Goal: Information Seeking & Learning: Learn about a topic

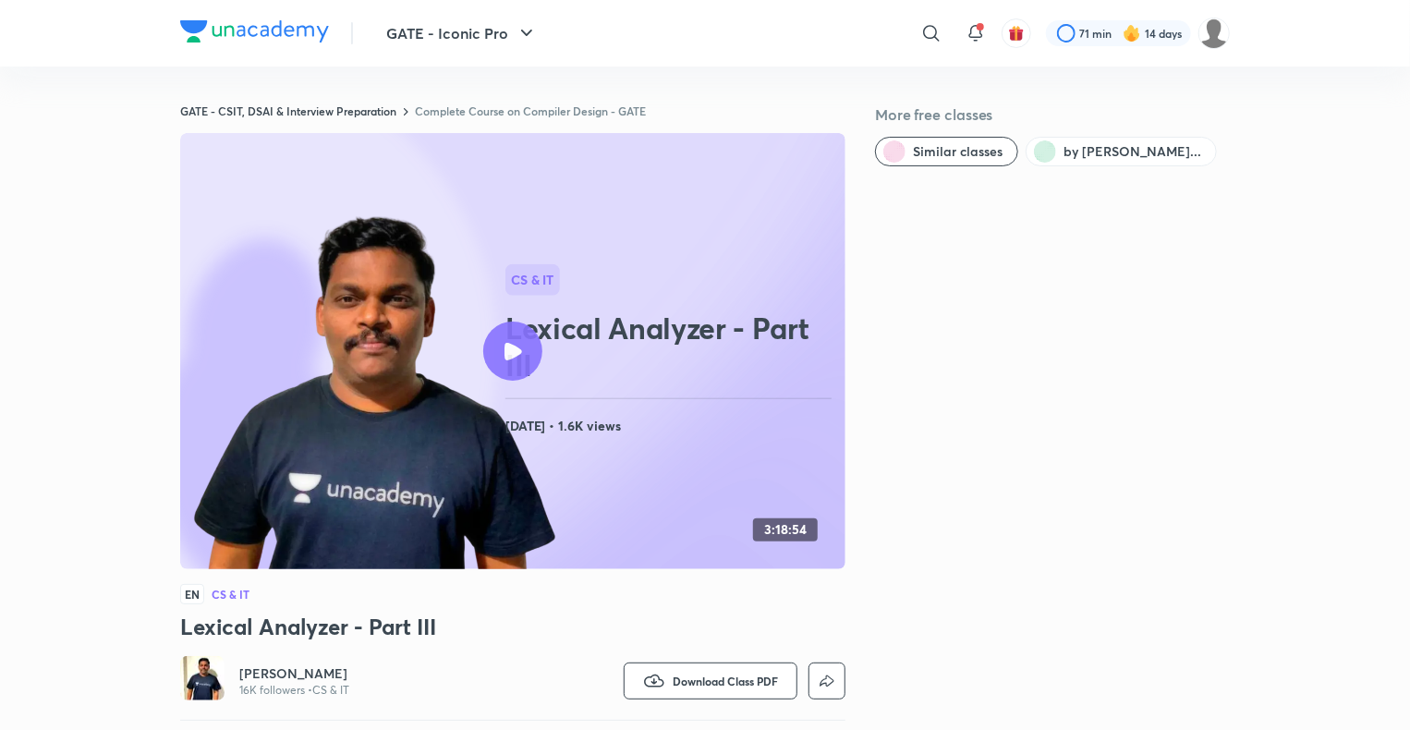
scroll to position [55, 0]
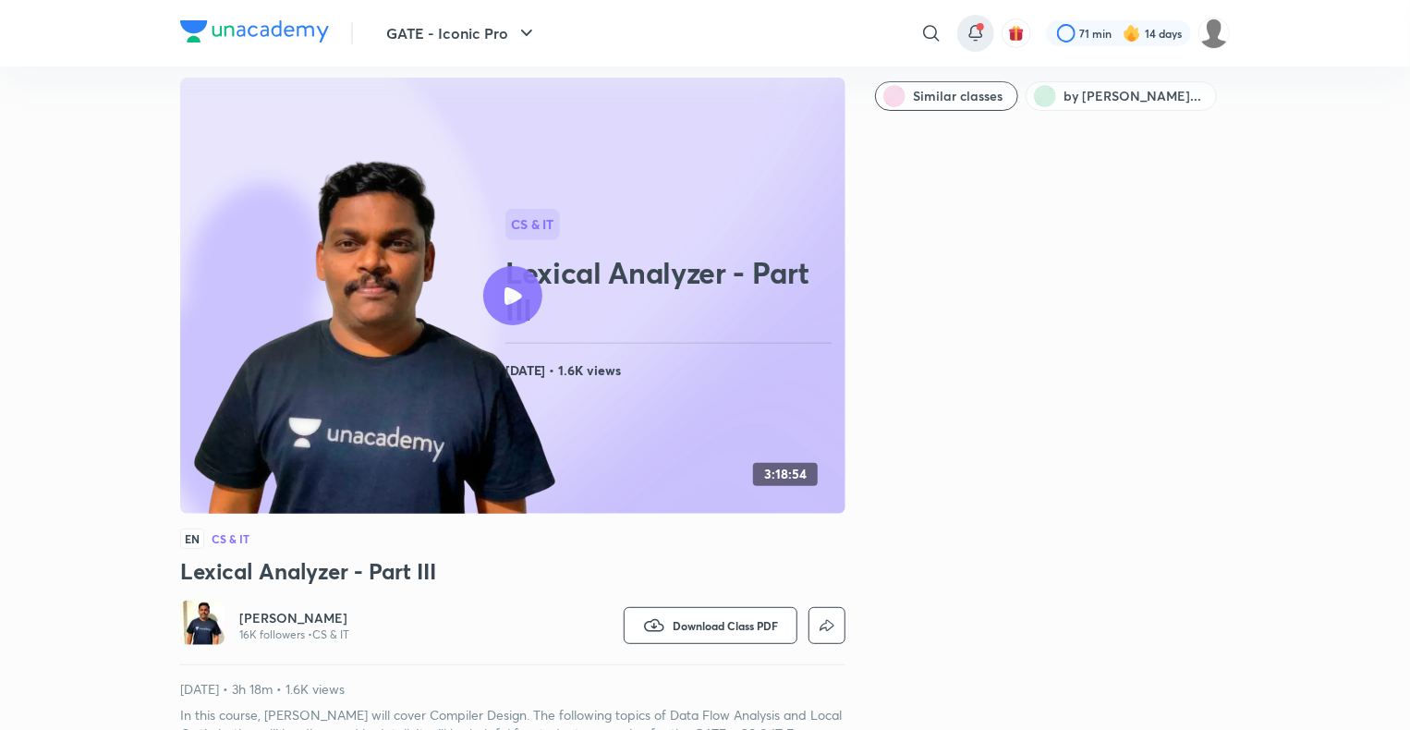
click at [987, 33] on div at bounding box center [976, 33] width 37 height 37
click at [992, 34] on div at bounding box center [976, 33] width 37 height 37
click at [989, 33] on div at bounding box center [976, 33] width 37 height 37
click at [971, 30] on icon at bounding box center [976, 33] width 22 height 22
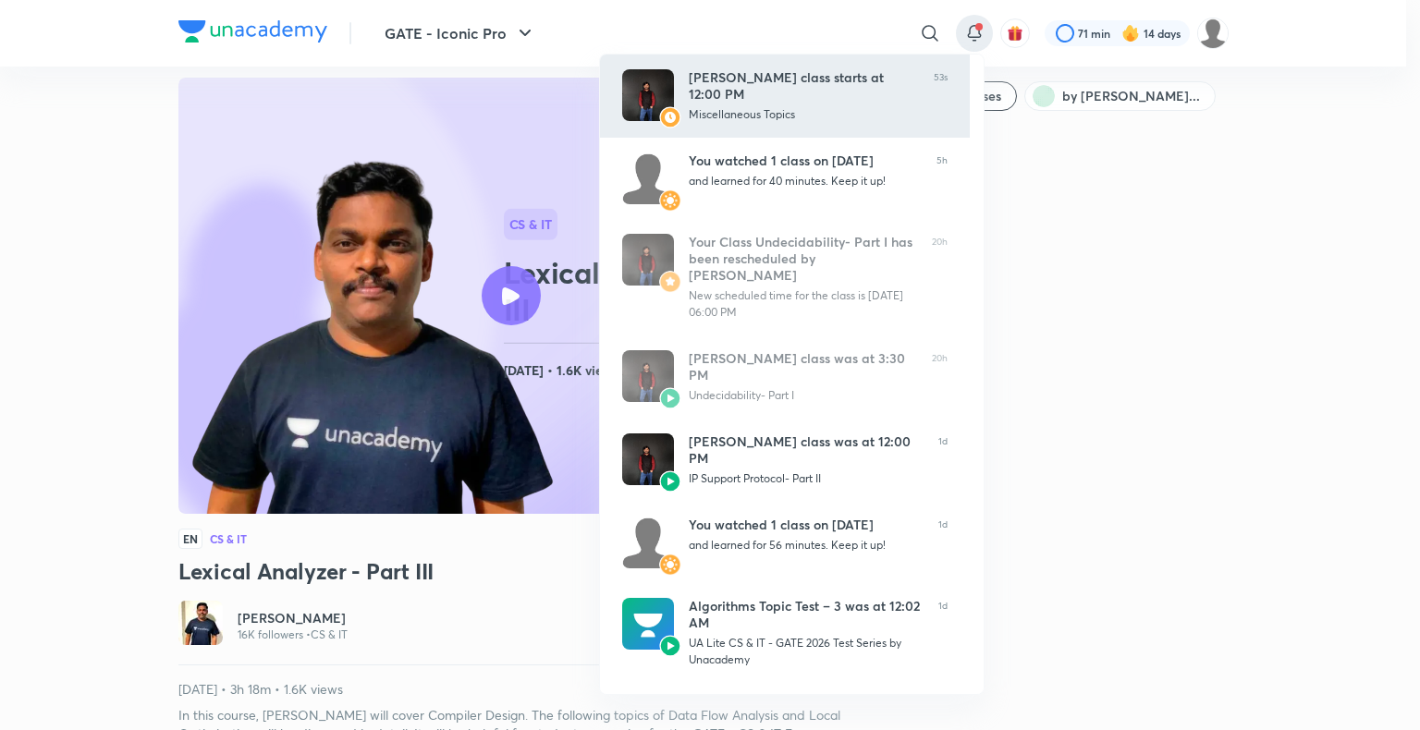
click at [759, 106] on div "Miscellaneous Topics" at bounding box center [804, 114] width 230 height 17
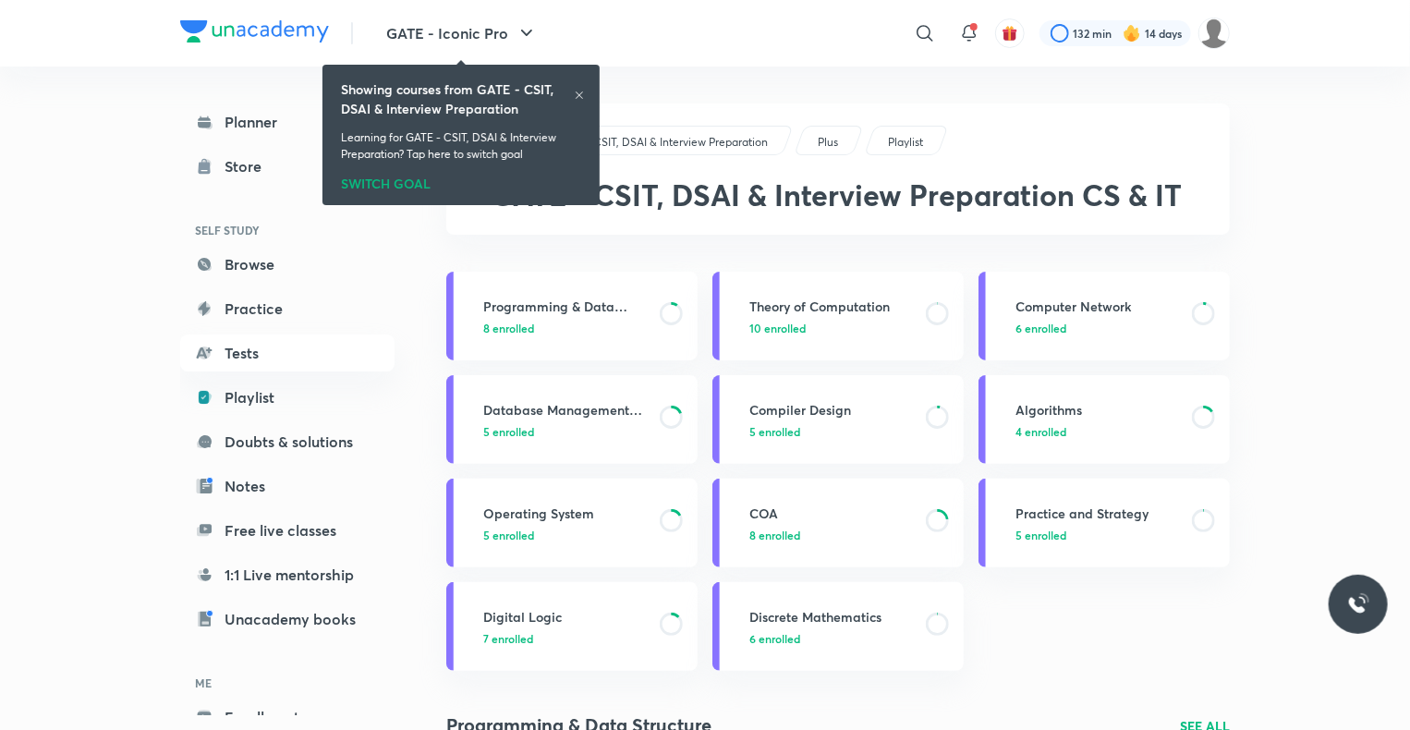
click at [574, 98] on icon at bounding box center [579, 95] width 11 height 11
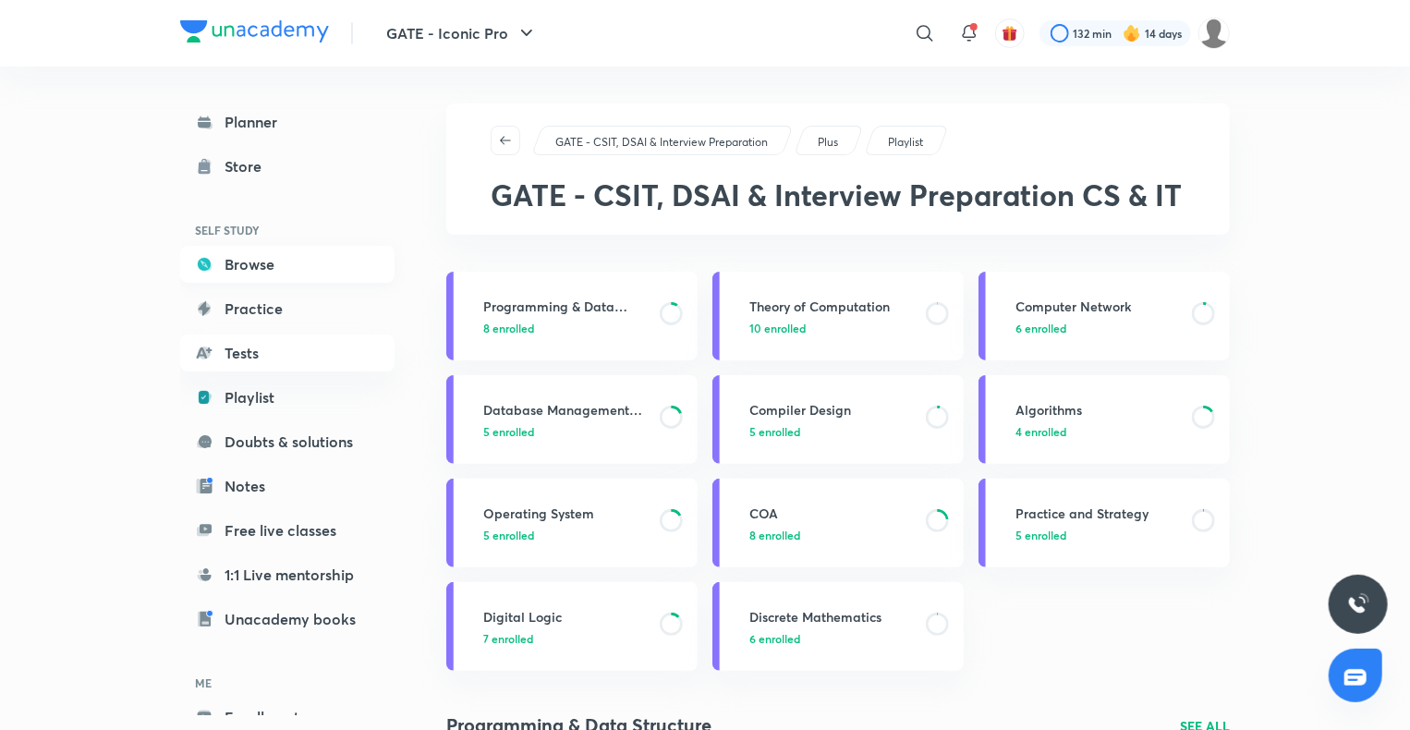
click at [251, 267] on link "Browse" at bounding box center [287, 264] width 214 height 37
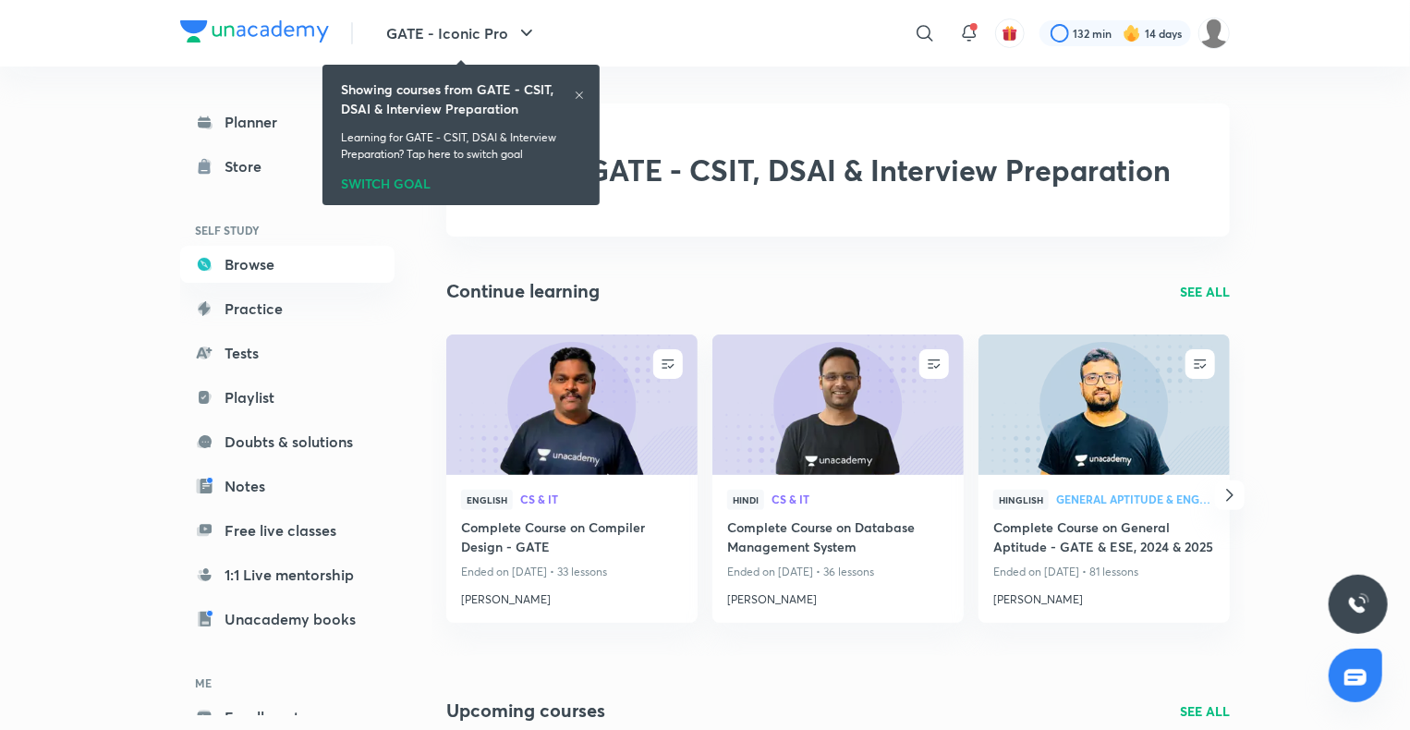
click at [577, 98] on icon at bounding box center [579, 95] width 7 height 7
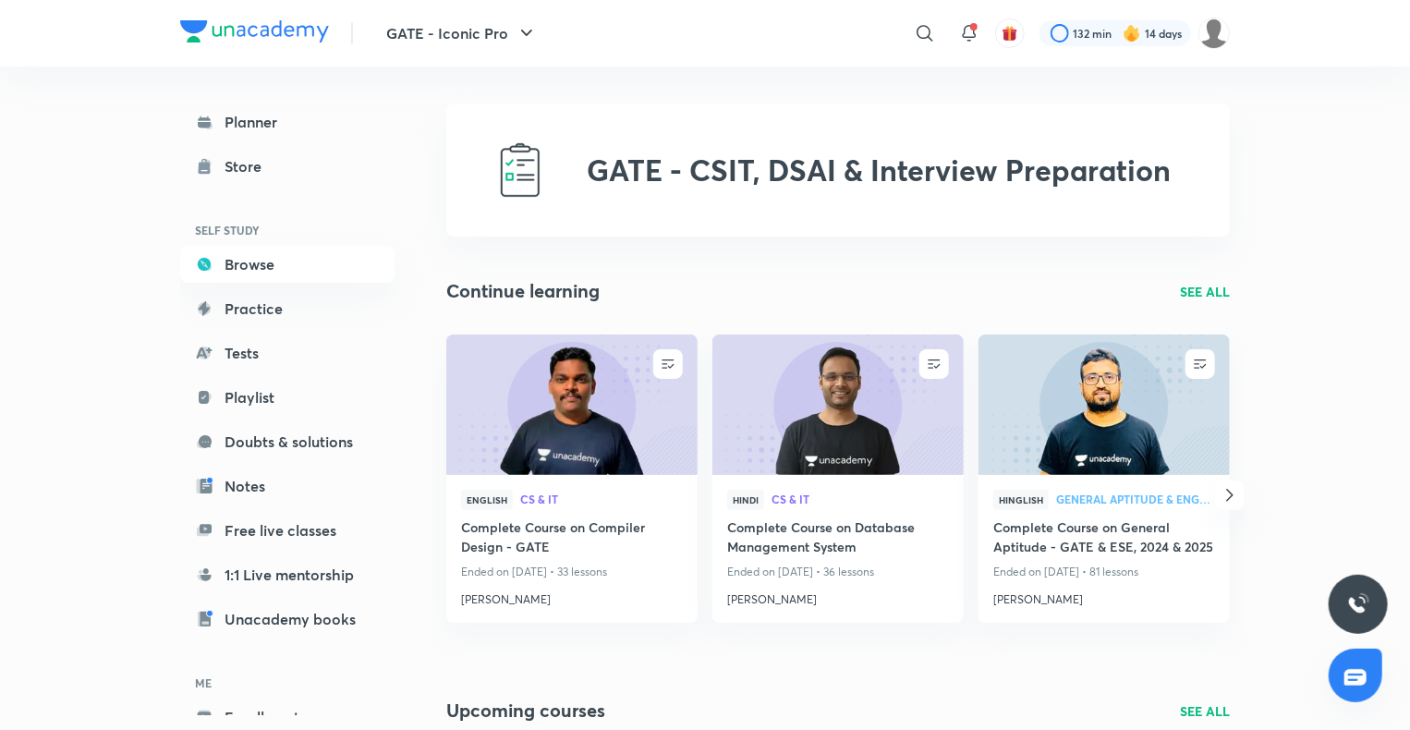
click at [1216, 287] on p "SEE ALL" at bounding box center [1205, 291] width 50 height 19
click at [1198, 294] on p "SEE ALL" at bounding box center [1205, 291] width 50 height 19
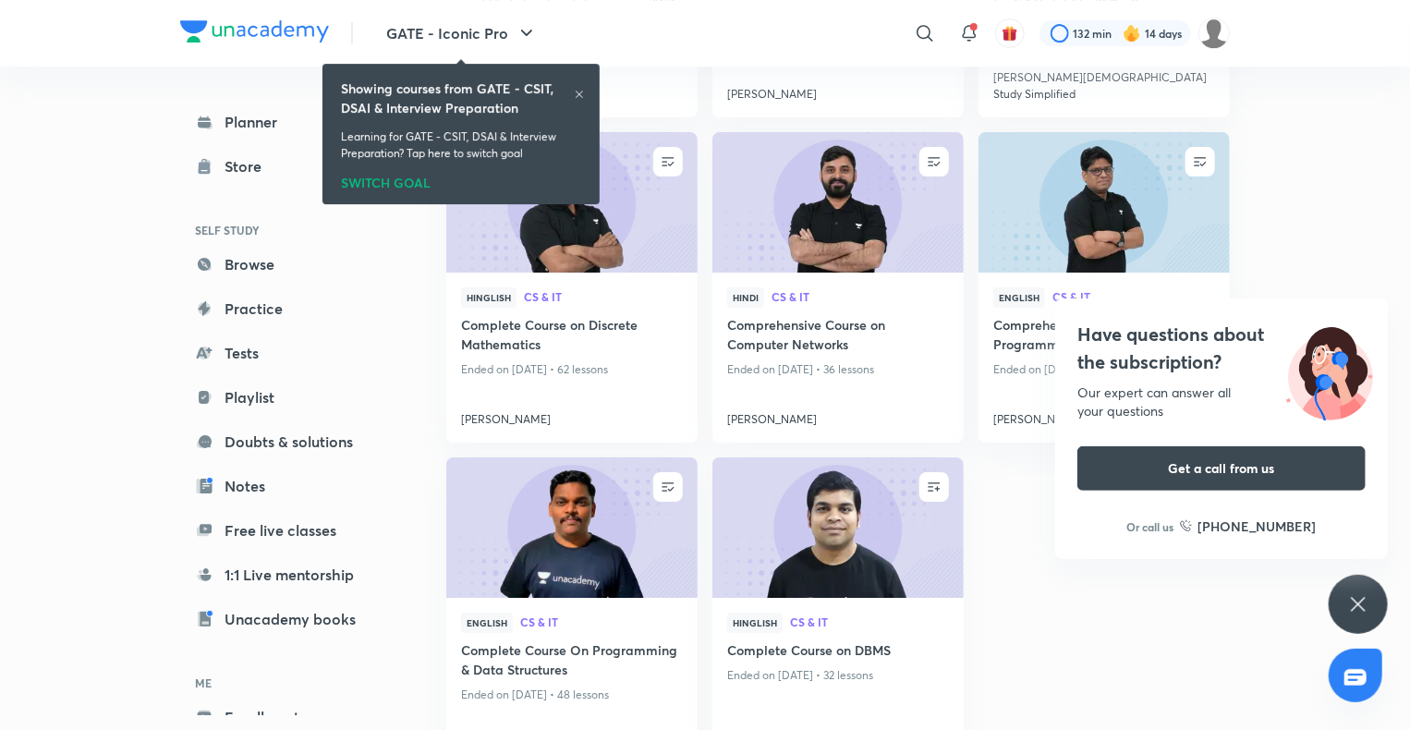
scroll to position [3121, 0]
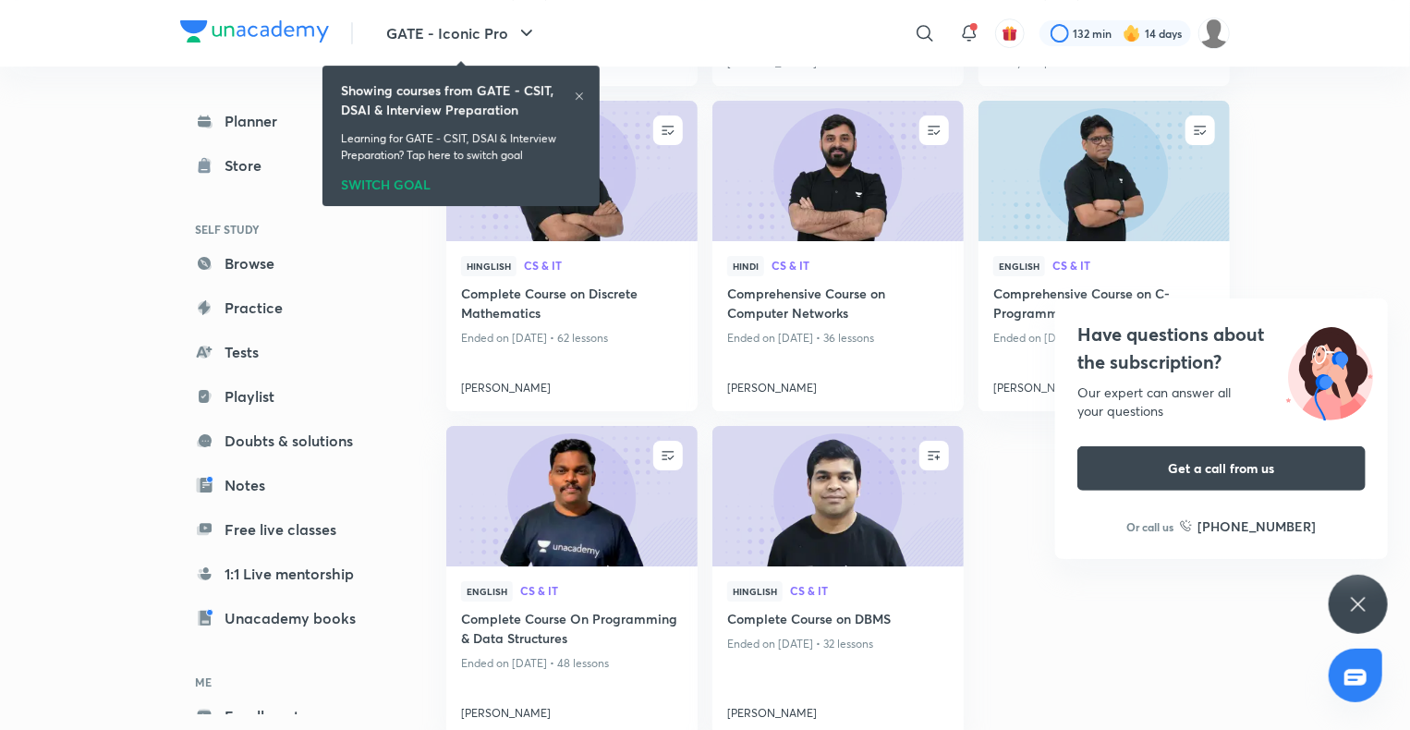
click at [1350, 618] on div "Have questions about the subscription? Our expert can answer all your questions…" at bounding box center [1358, 604] width 59 height 59
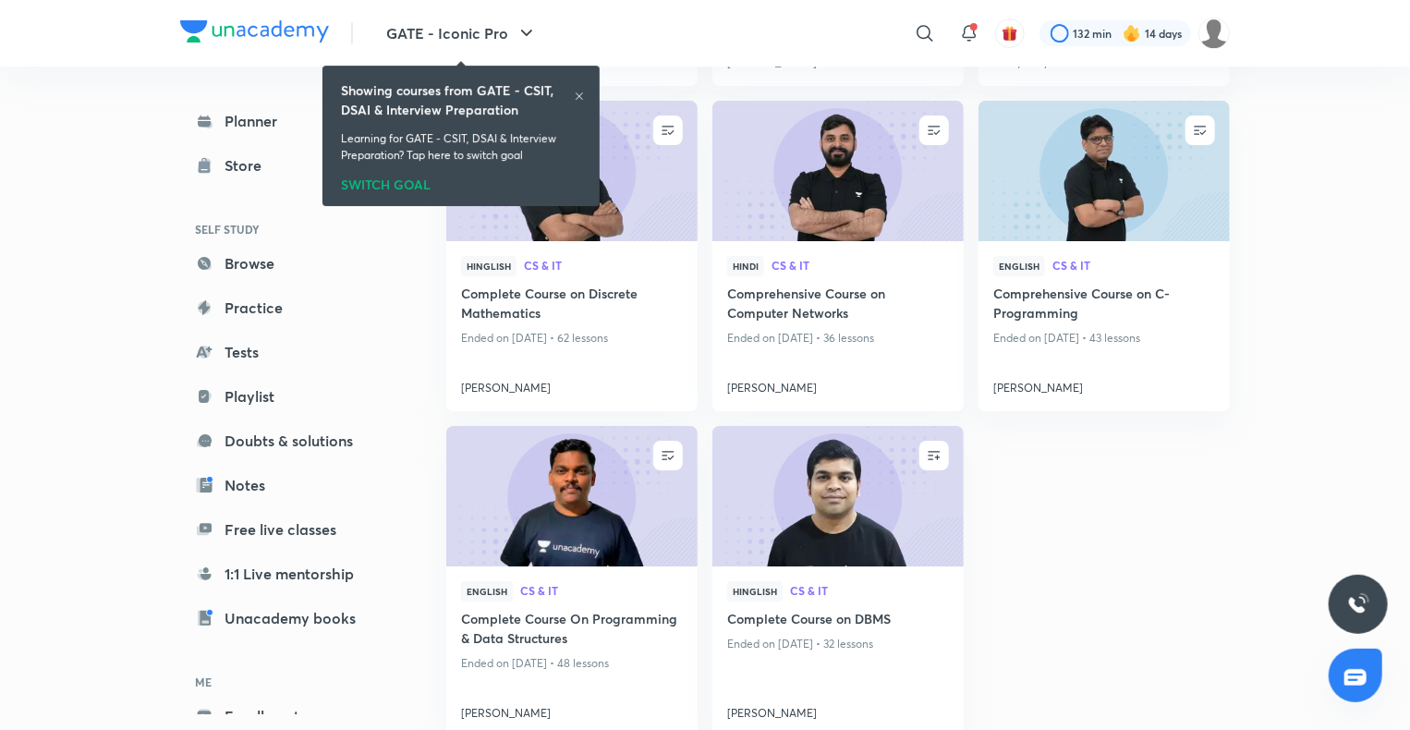
click at [583, 92] on icon at bounding box center [579, 96] width 11 height 11
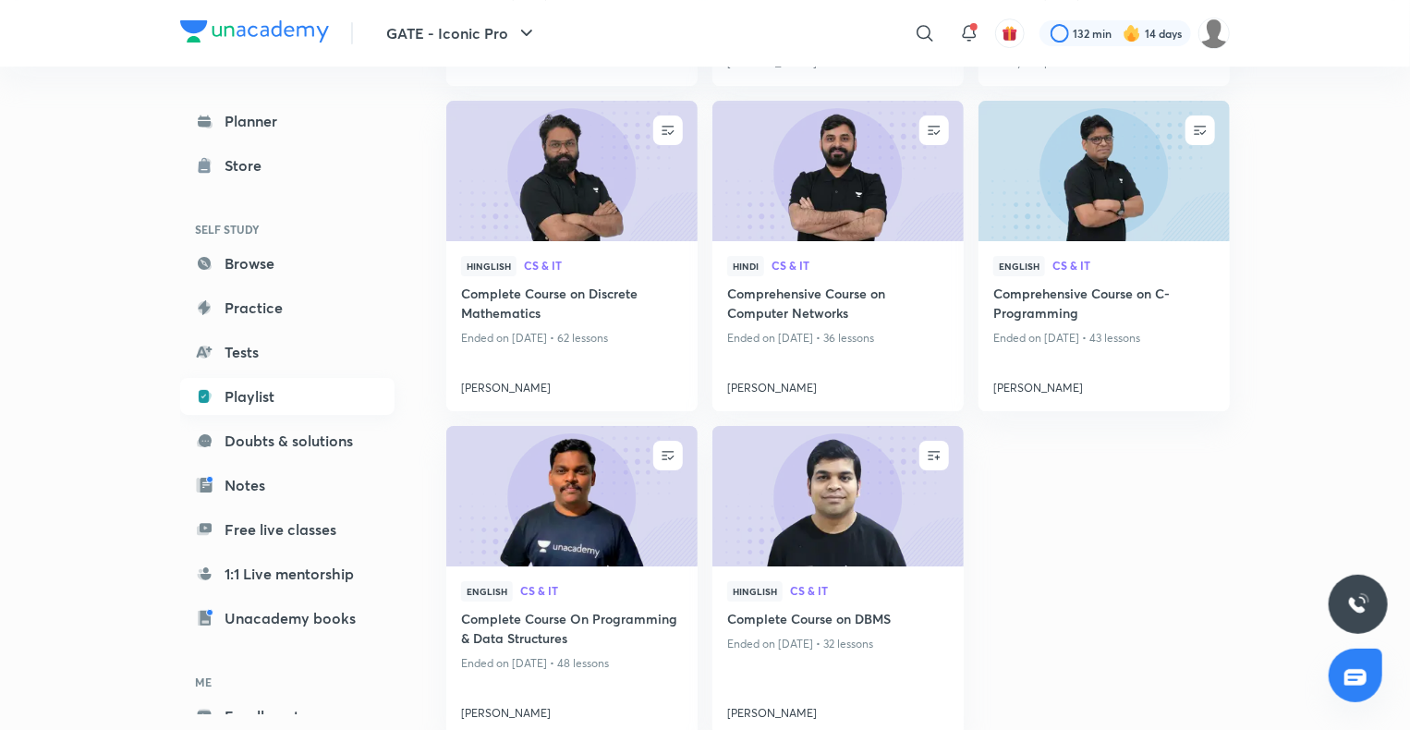
click at [233, 378] on link "Playlist" at bounding box center [287, 396] width 214 height 37
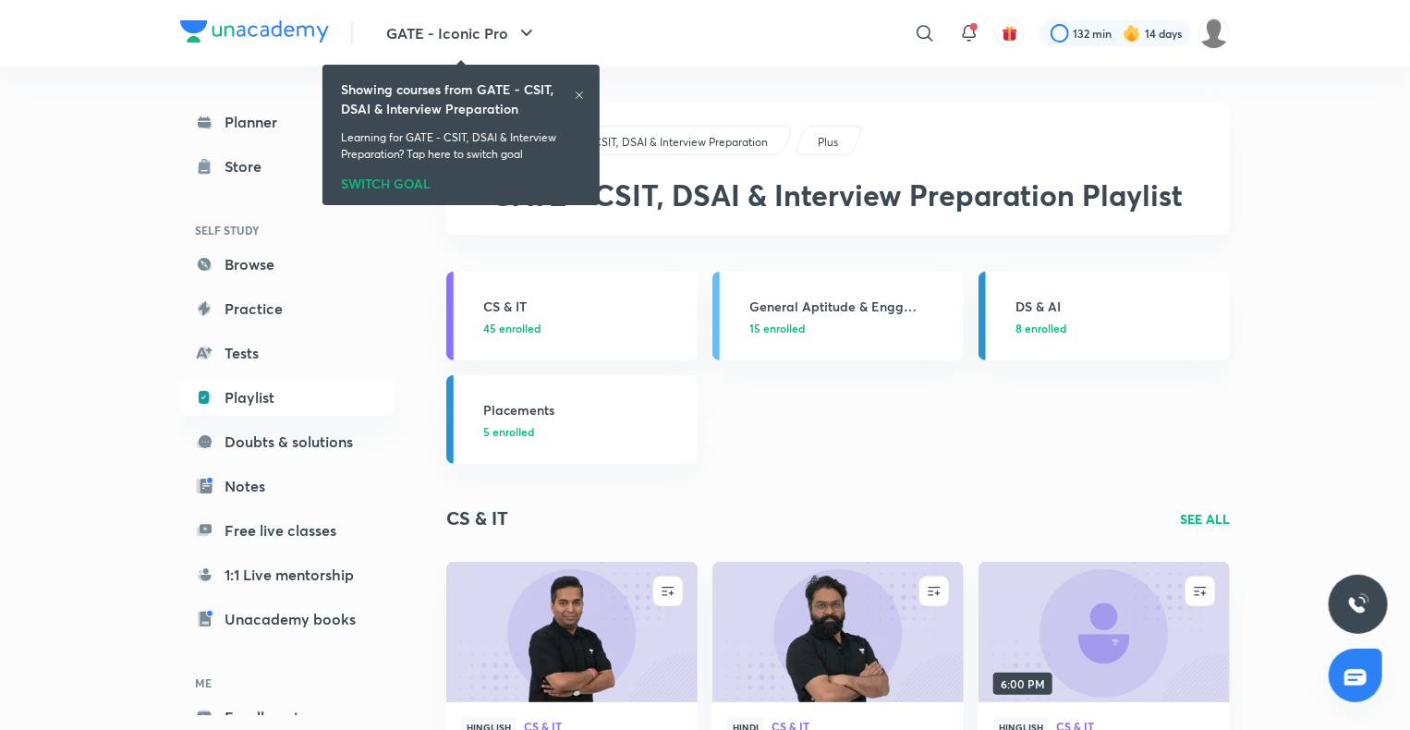
click at [587, 90] on div "Showing courses from GATE - CSIT, DSAI & Interview Preparation Learning for GAT…" at bounding box center [461, 134] width 262 height 133
click at [577, 94] on icon at bounding box center [579, 95] width 11 height 11
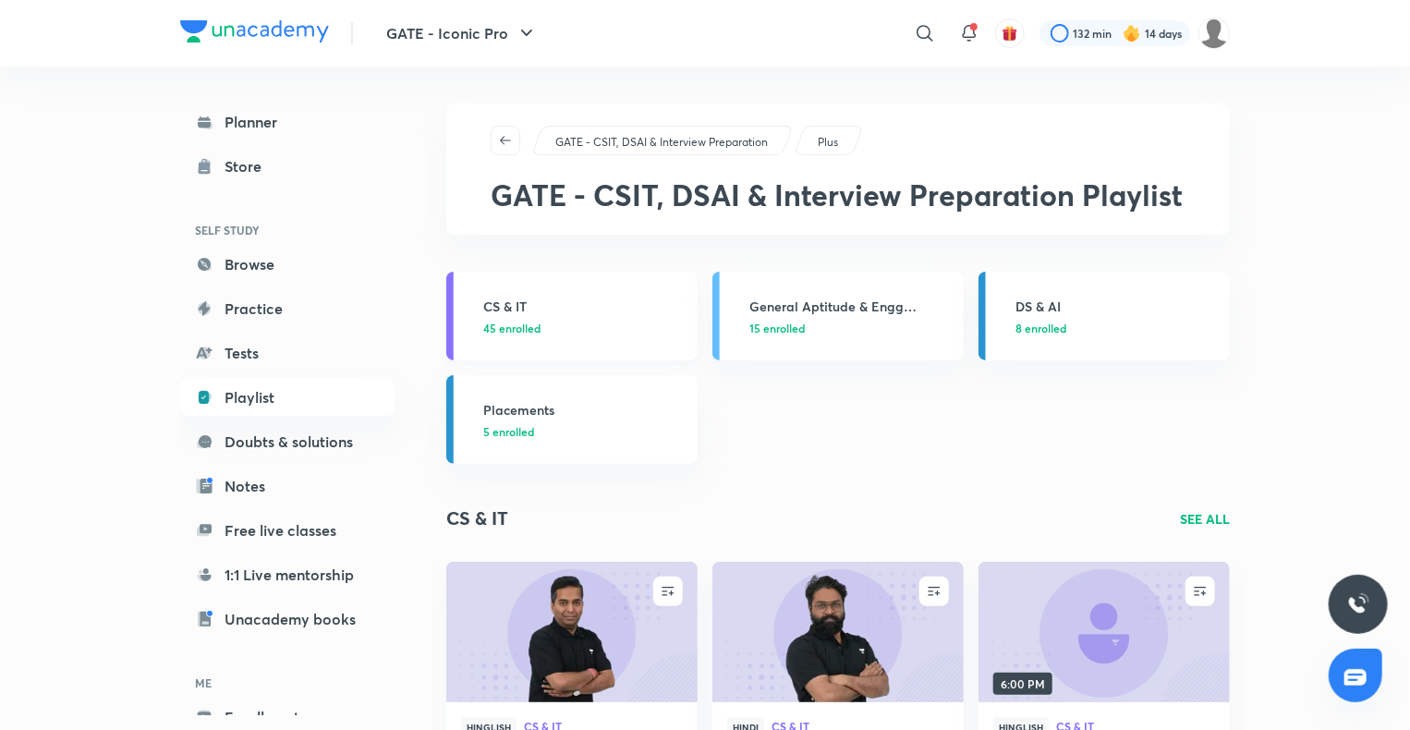
click at [530, 297] on h3 "CS & IT" at bounding box center [584, 306] width 203 height 19
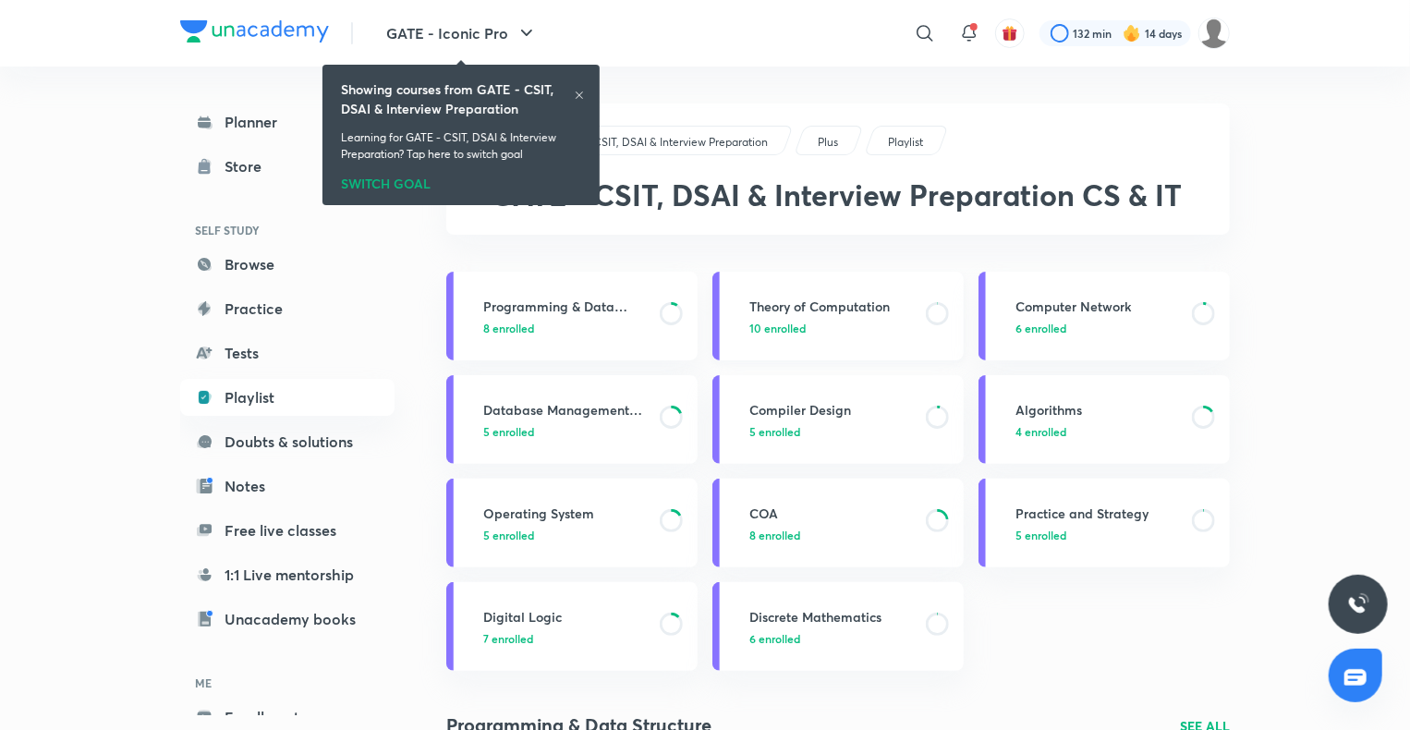
click at [809, 297] on h3 "Theory of Computation" at bounding box center [832, 306] width 165 height 19
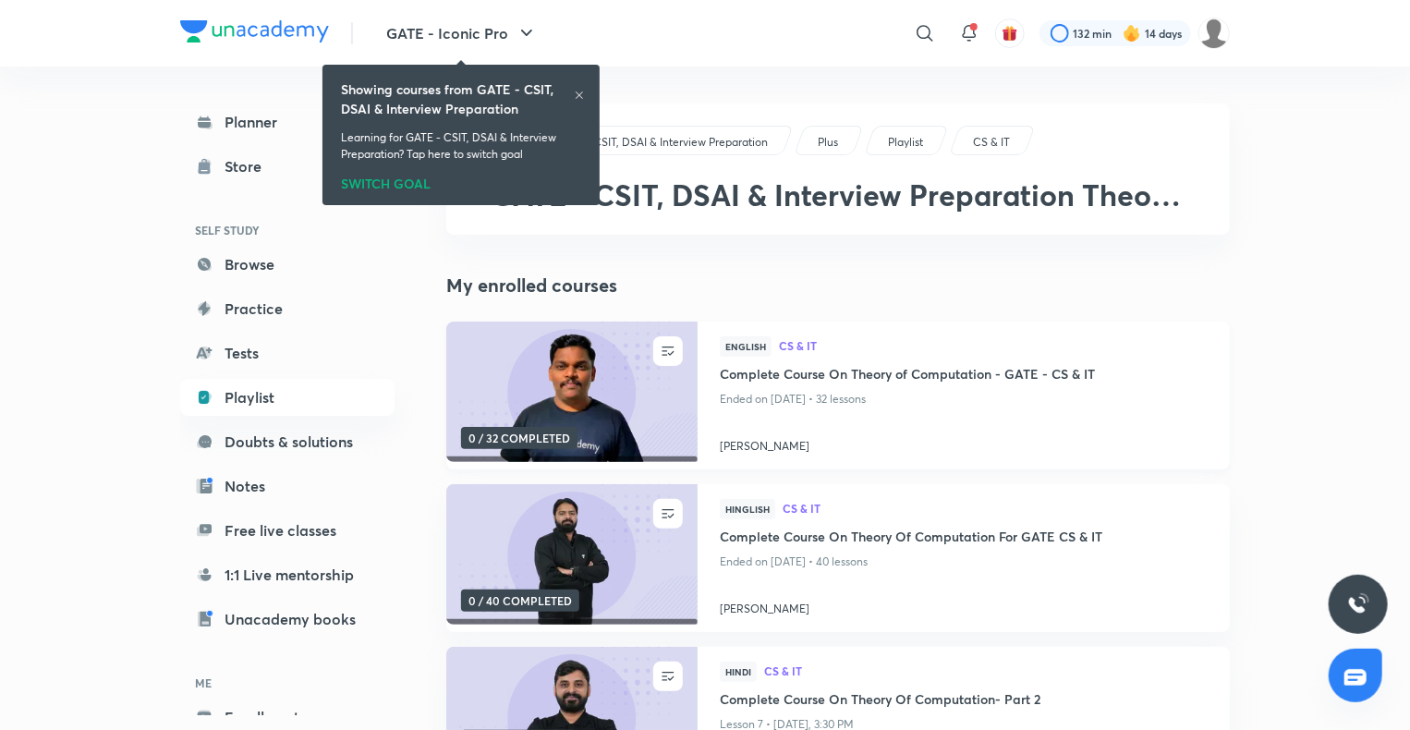
click at [811, 380] on h4 "Complete Course On Theory of Computation - GATE - CS & IT" at bounding box center [964, 375] width 488 height 23
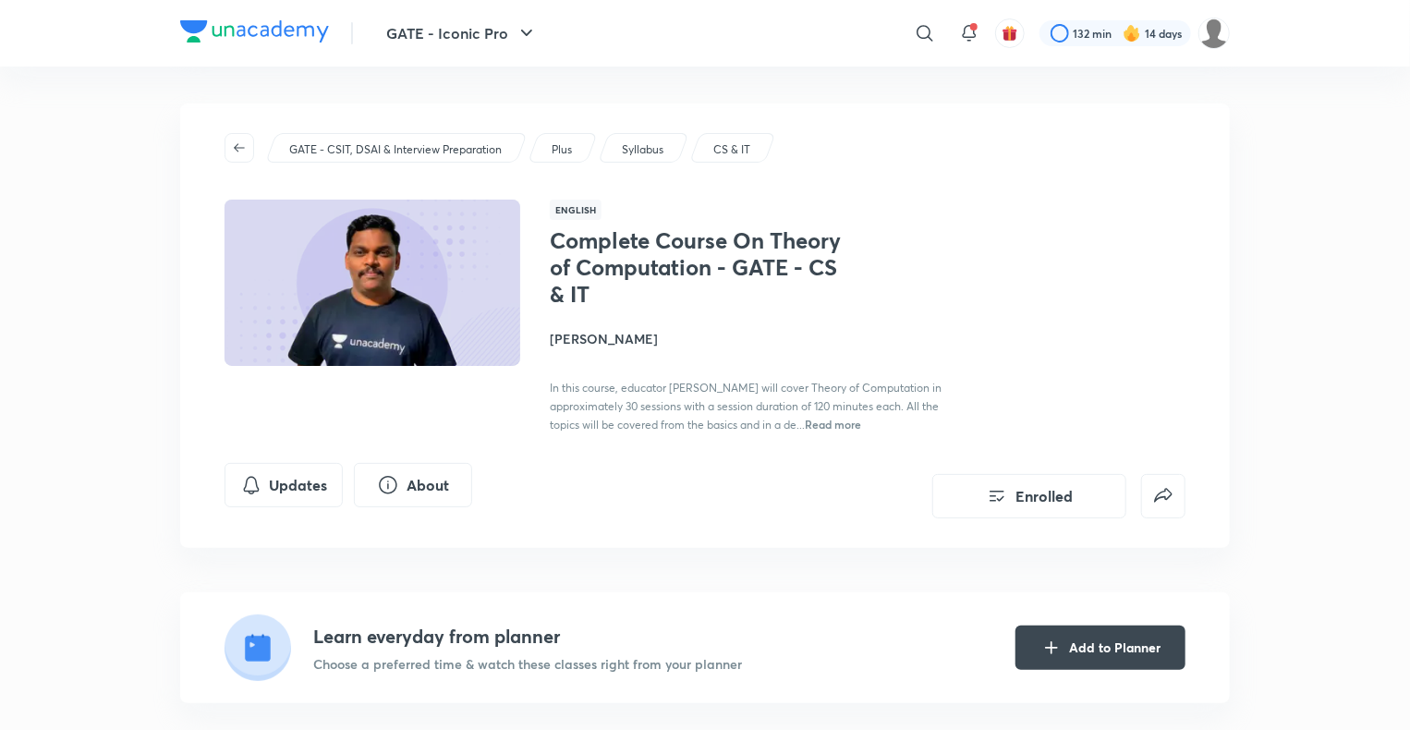
click at [861, 423] on span "Read more" at bounding box center [833, 424] width 56 height 15
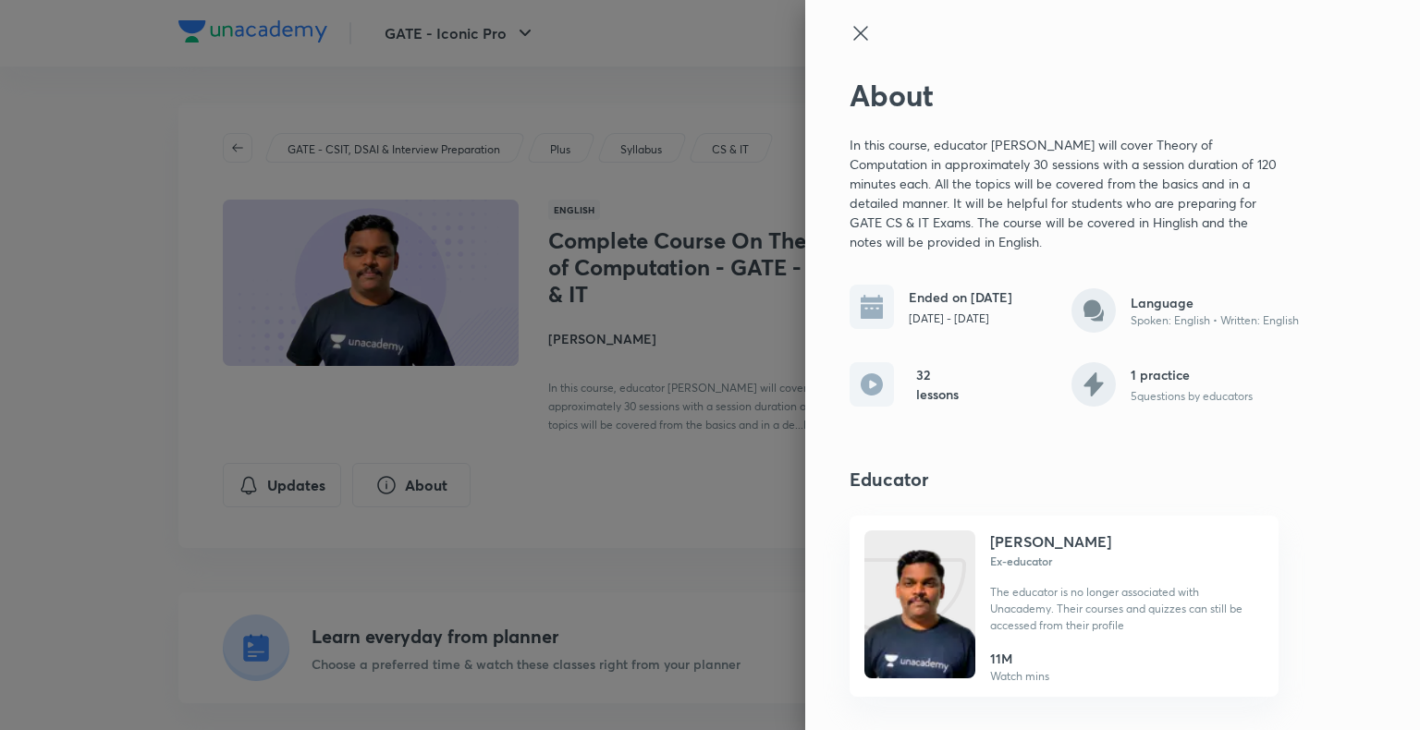
drag, startPoint x: 854, startPoint y: 27, endPoint x: 690, endPoint y: 398, distance: 406.4
click at [690, 398] on div "About In this course, educator [PERSON_NAME] will cover Theory of Computation i…" at bounding box center [710, 365] width 1420 height 730
click at [857, 28] on icon at bounding box center [860, 33] width 22 height 22
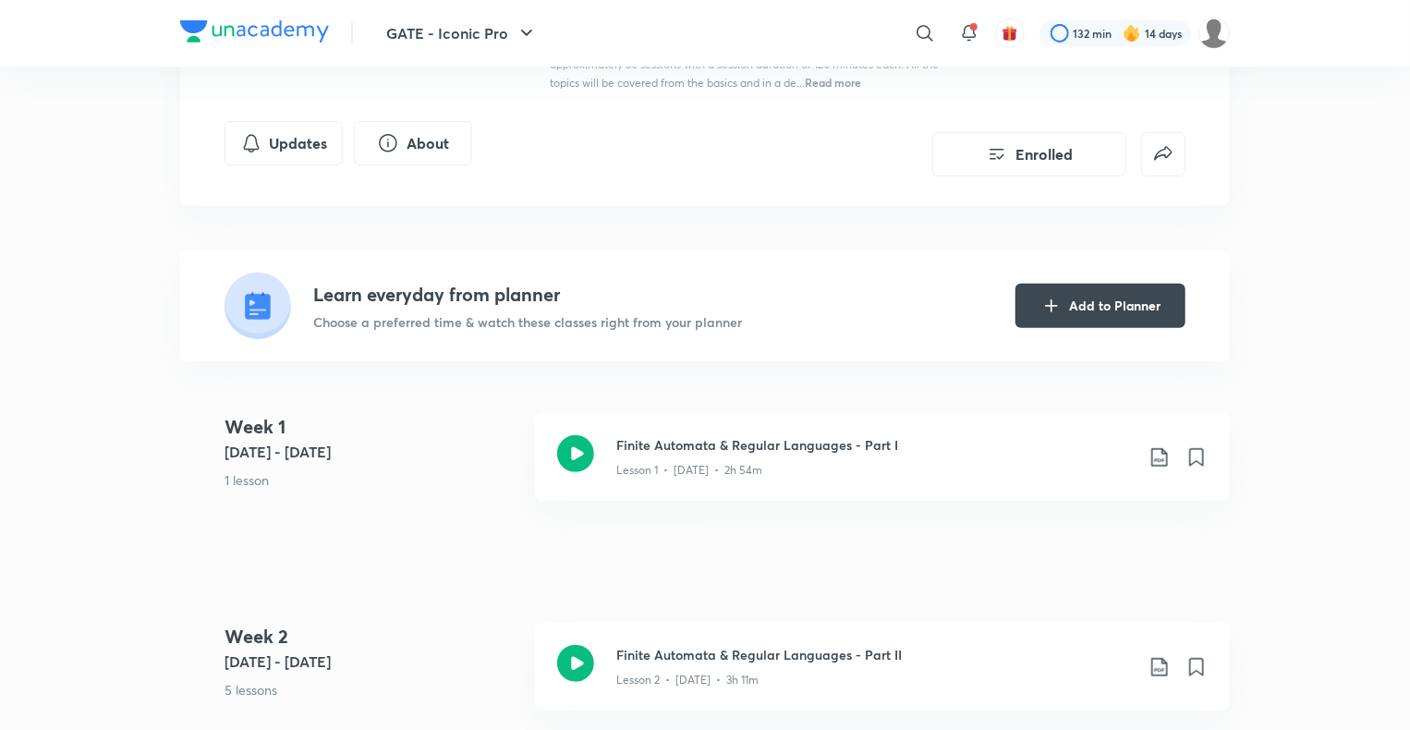
scroll to position [344, 0]
click at [666, 441] on h3 "Finite Automata & Regular Languages - Part I" at bounding box center [875, 442] width 518 height 19
click at [680, 434] on h3 "Finite Automata & Regular Languages - Part I" at bounding box center [875, 442] width 518 height 19
